Goal: Communication & Community: Answer question/provide support

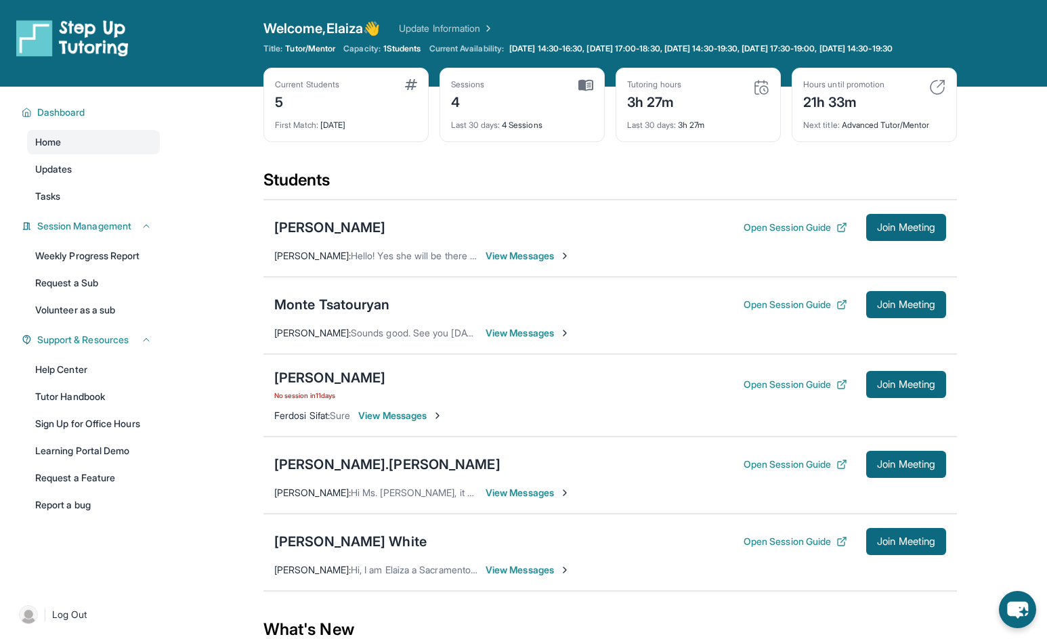
click at [389, 423] on span "View Messages" at bounding box center [400, 416] width 85 height 14
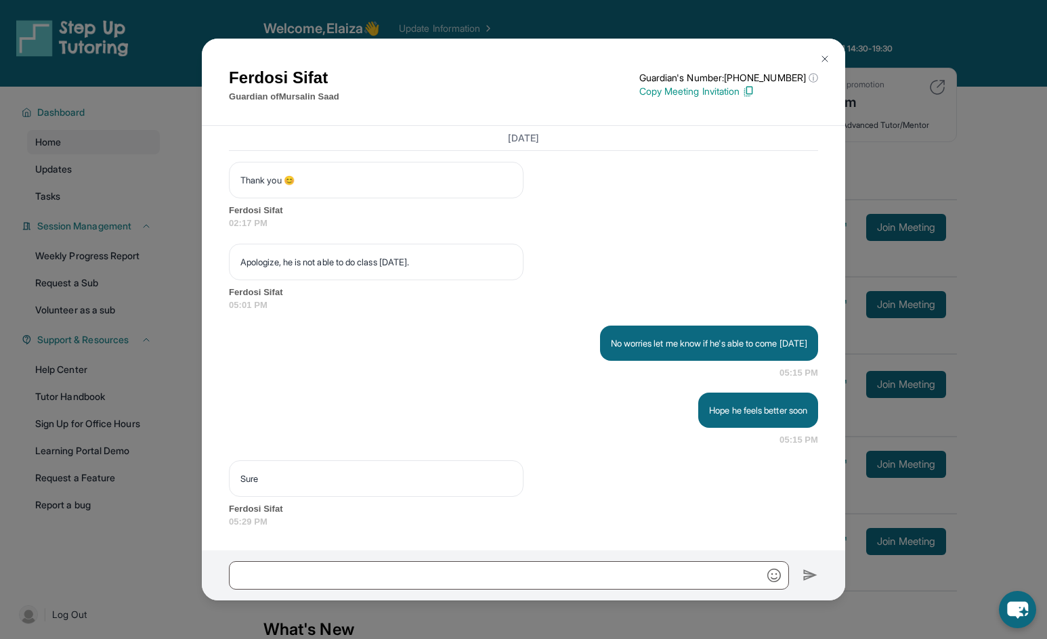
scroll to position [3331, 0]
click at [826, 62] on img at bounding box center [824, 59] width 11 height 11
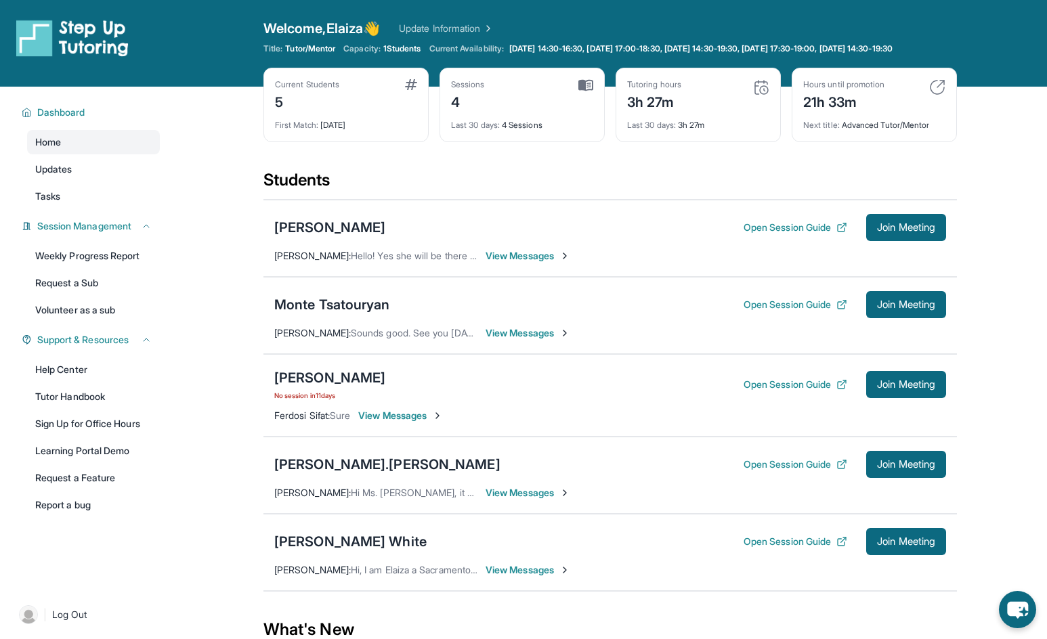
click at [414, 423] on span "View Messages" at bounding box center [400, 416] width 85 height 14
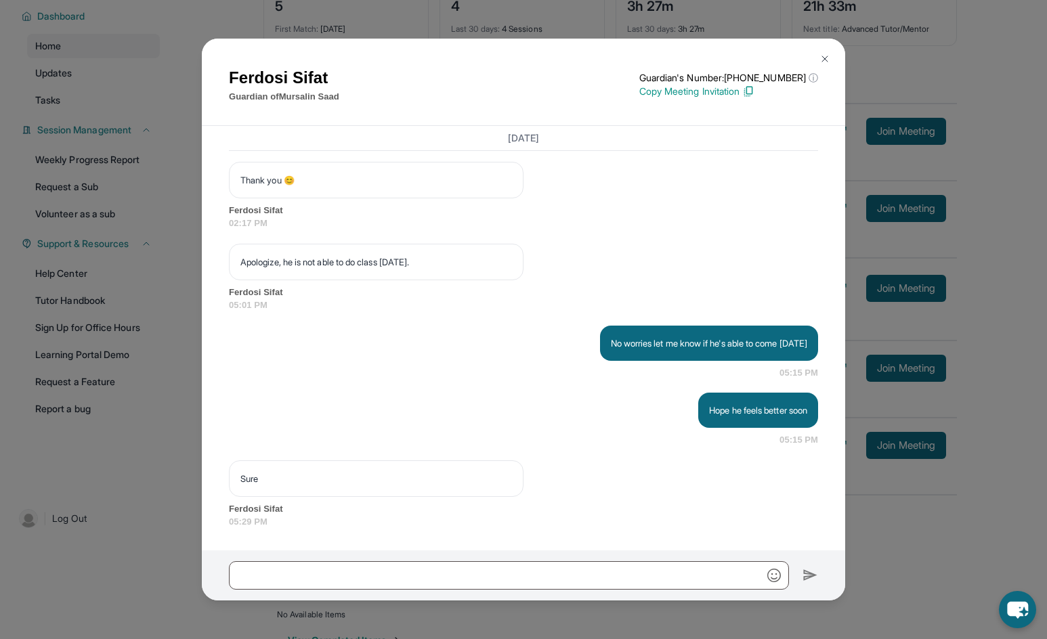
scroll to position [148, 0]
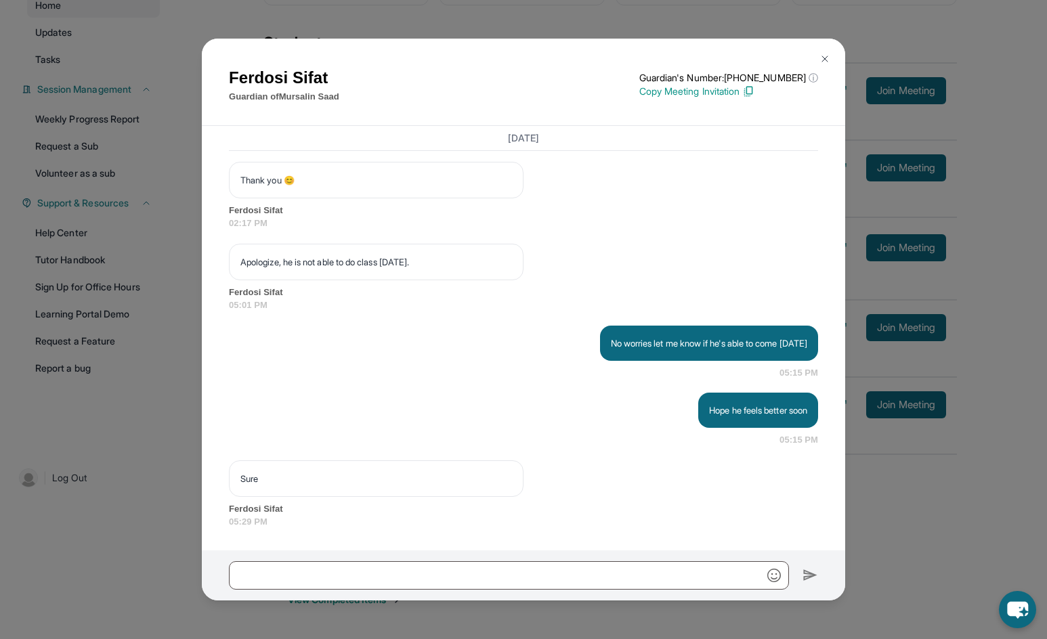
click at [515, 447] on div "[DATE] Good morning, I hope your son is feeling better. Just wanted to remind y…" at bounding box center [523, 239] width 589 height 580
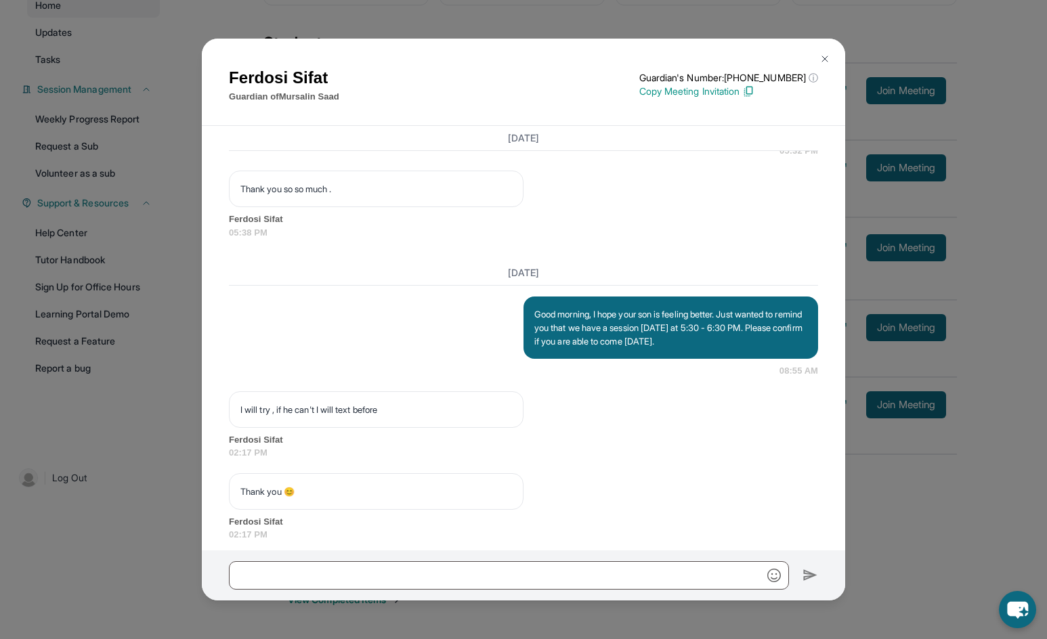
scroll to position [3331, 0]
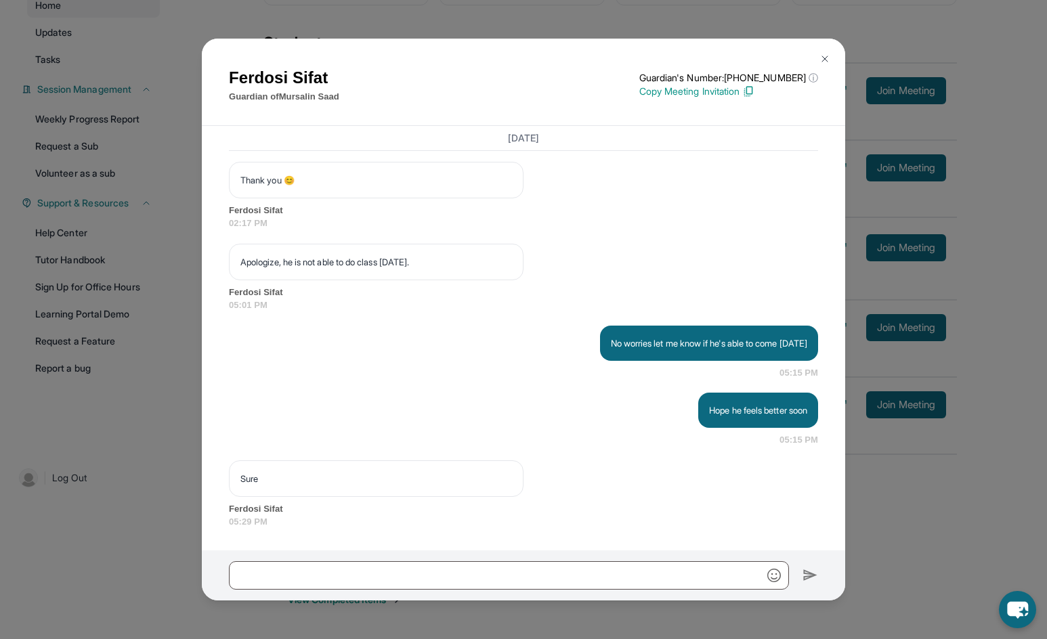
click at [829, 58] on img at bounding box center [824, 59] width 11 height 11
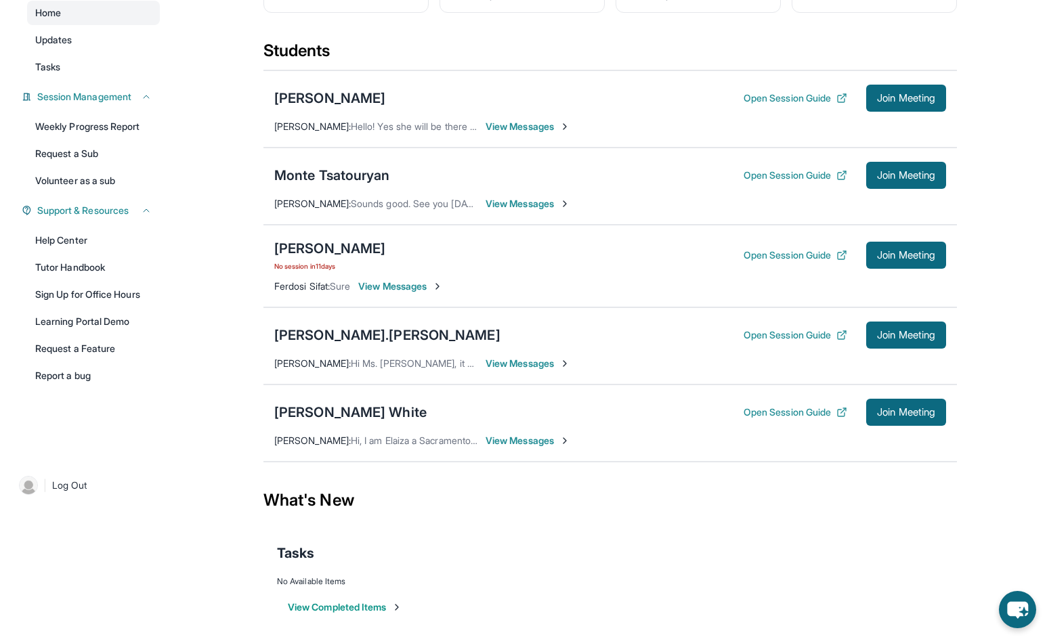
scroll to position [148, 0]
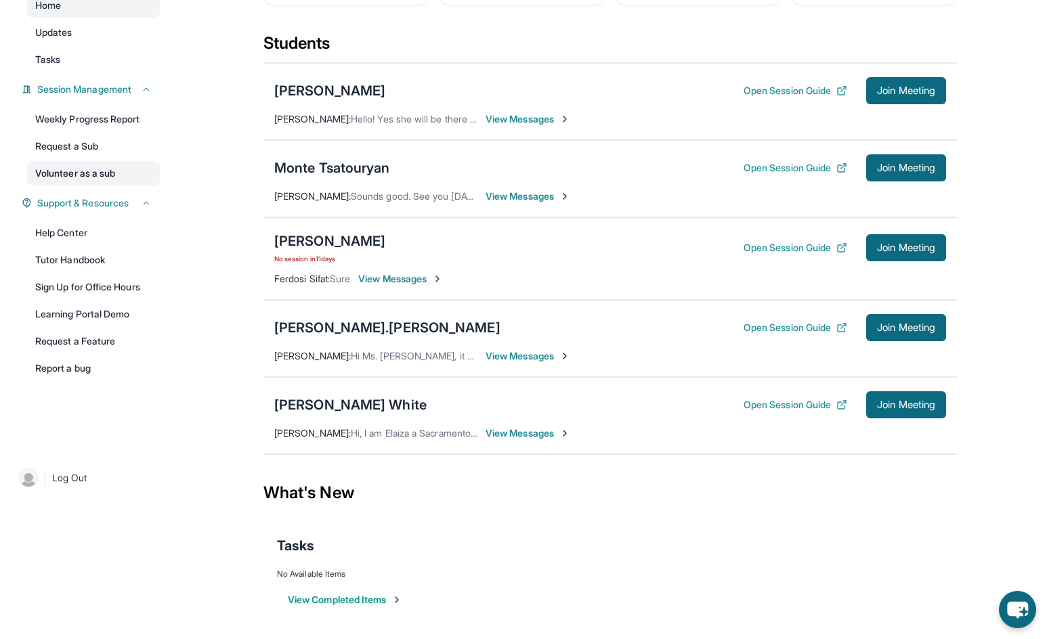
click at [107, 172] on link "Volunteer as a sub" at bounding box center [93, 173] width 133 height 24
click at [93, 179] on link "Volunteer as a sub" at bounding box center [93, 173] width 133 height 24
